Goal: Find specific page/section: Find specific page/section

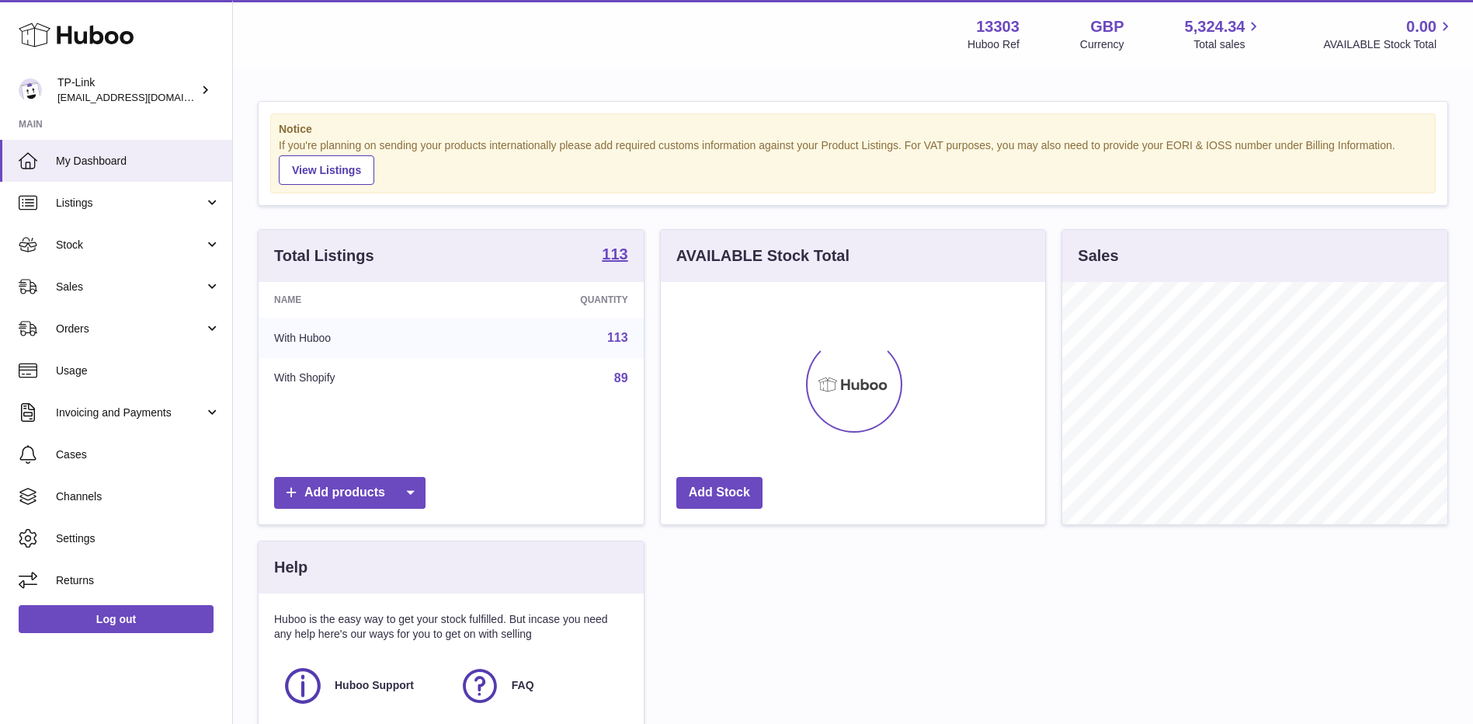
scroll to position [242, 384]
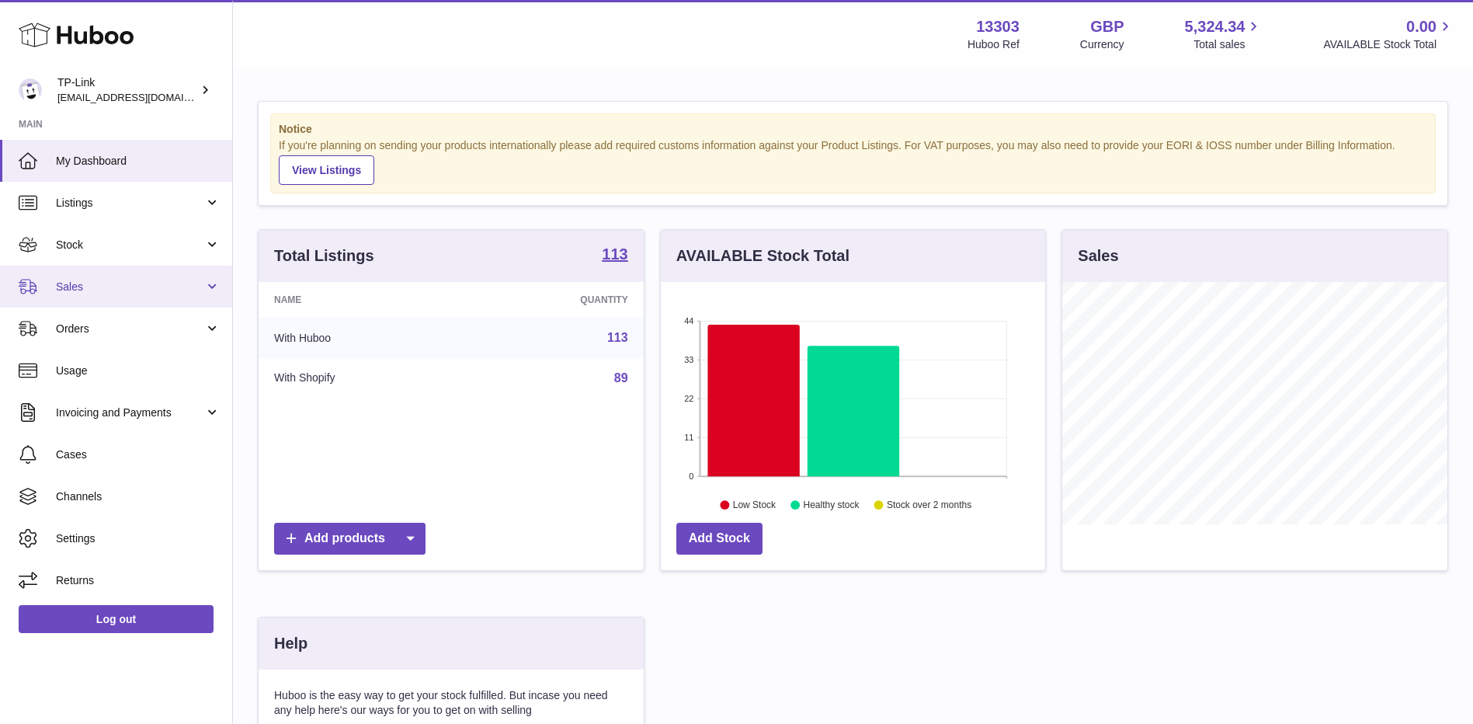
click at [144, 298] on link "Sales" at bounding box center [116, 287] width 232 height 42
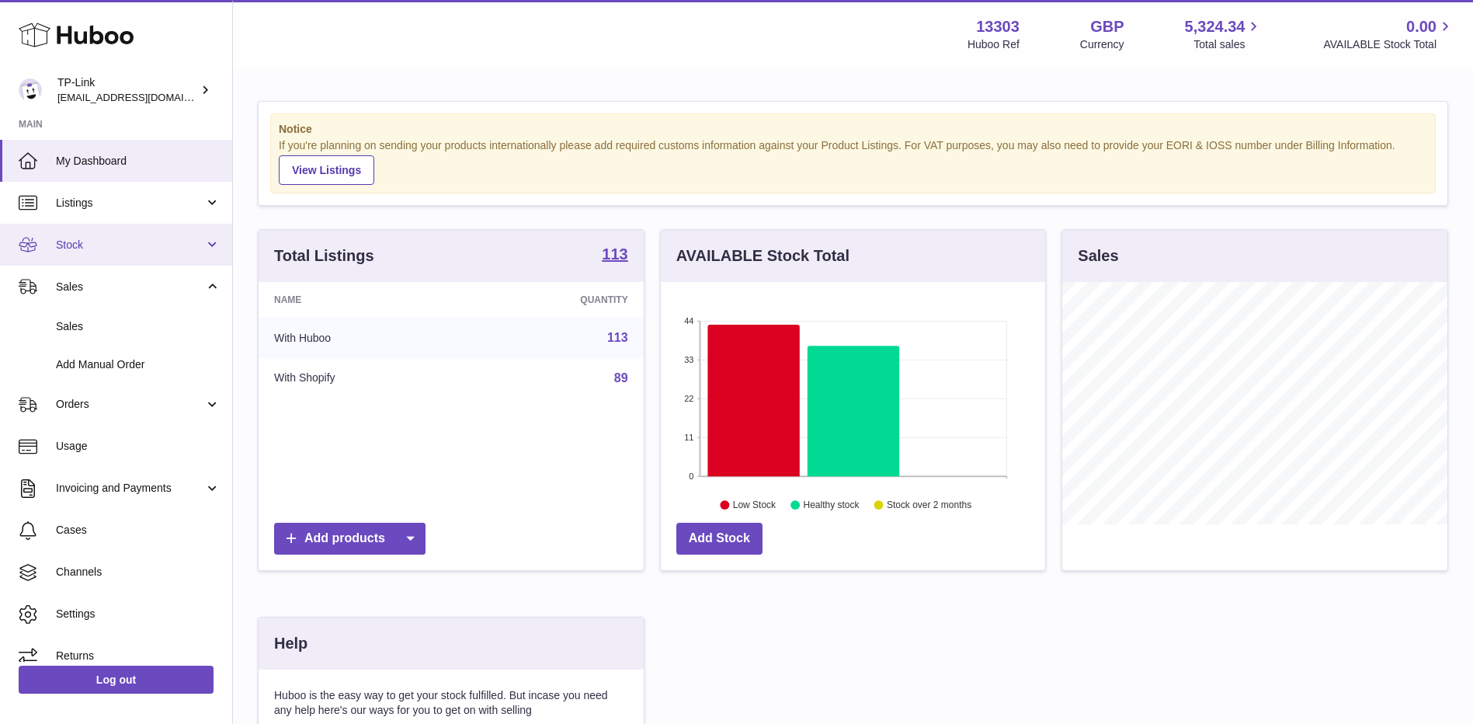
click at [114, 235] on link "Stock" at bounding box center [116, 245] width 232 height 42
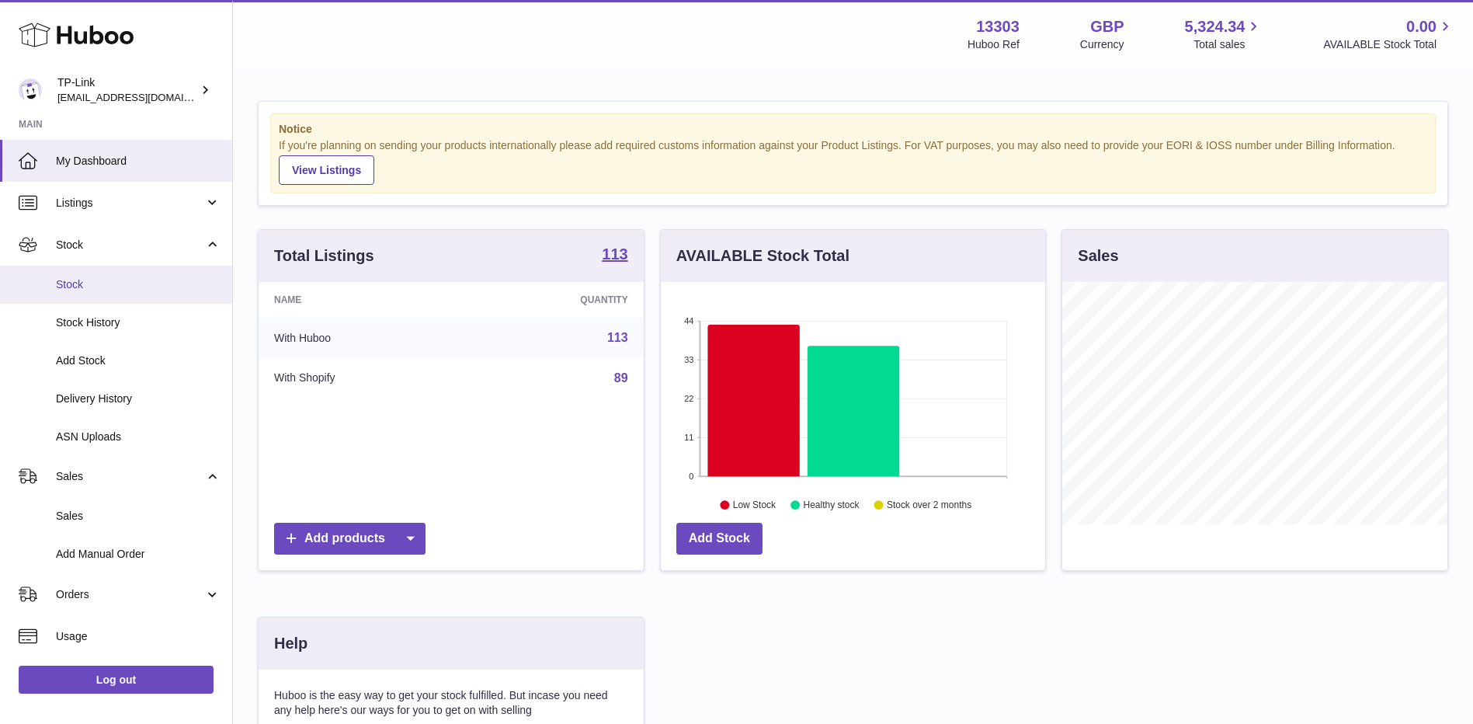
click at [104, 276] on link "Stock" at bounding box center [116, 285] width 232 height 38
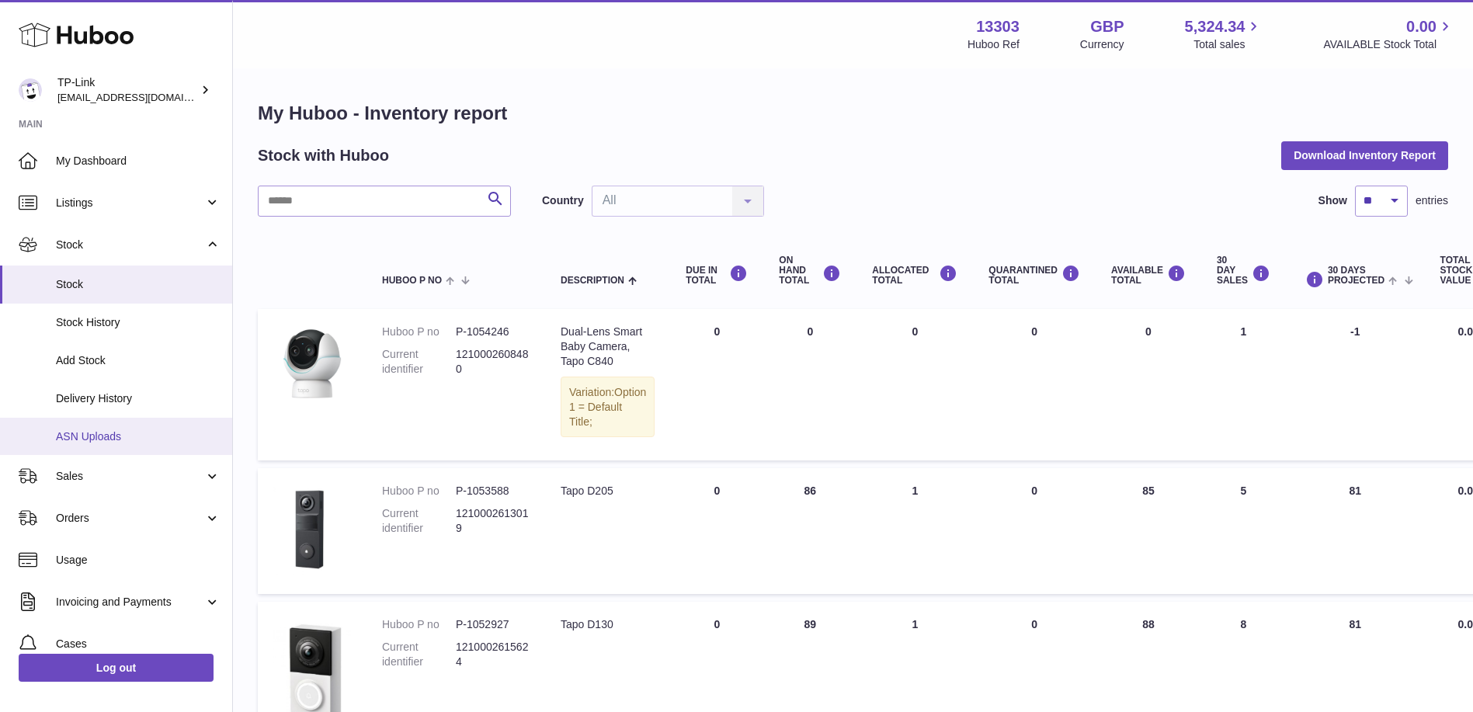
click at [110, 426] on link "ASN Uploads" at bounding box center [116, 437] width 232 height 38
